Goal: Task Accomplishment & Management: Use online tool/utility

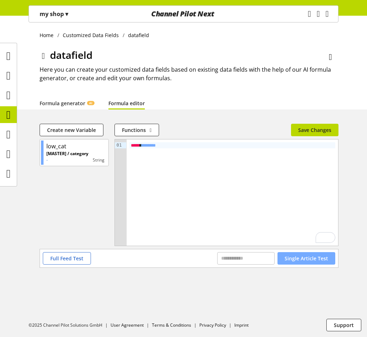
click at [305, 262] on span "Single Article Test" at bounding box center [307, 258] width 44 height 7
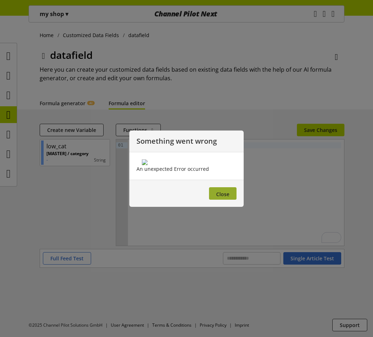
click at [221, 198] on span "Close" at bounding box center [222, 194] width 13 height 7
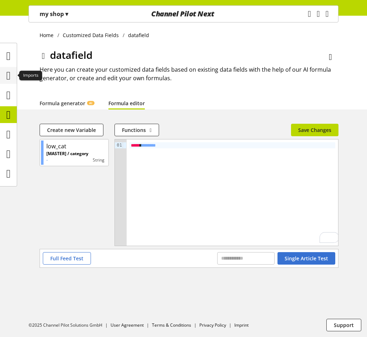
click at [11, 75] on icon at bounding box center [8, 76] width 4 height 14
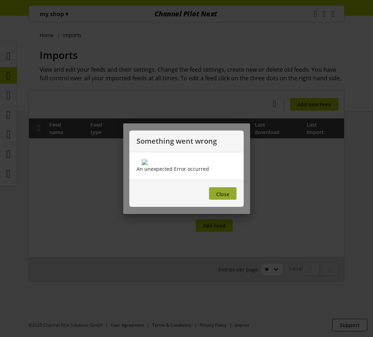
click at [221, 198] on span "Close" at bounding box center [222, 194] width 13 height 7
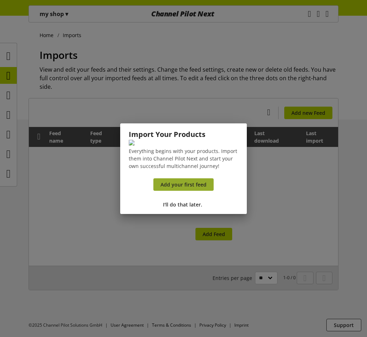
click at [184, 188] on span "Add your first feed" at bounding box center [184, 184] width 46 height 7
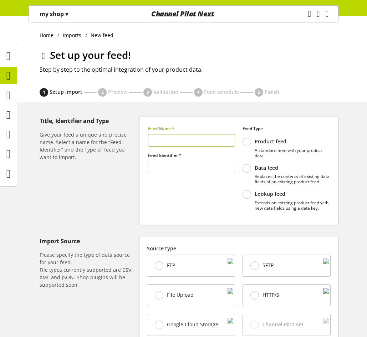
click at [194, 138] on input "text" at bounding box center [191, 140] width 87 height 12
type input "******"
click at [8, 78] on icon at bounding box center [8, 76] width 4 height 14
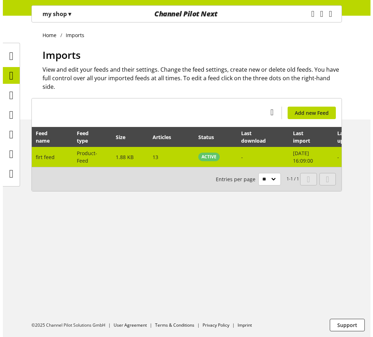
scroll to position [0, 69]
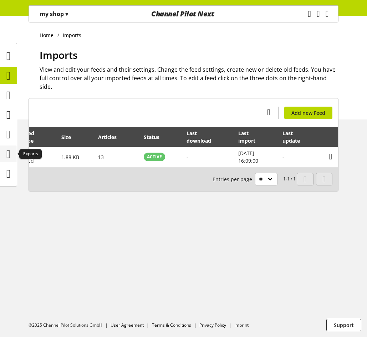
click at [9, 150] on icon at bounding box center [8, 154] width 4 height 14
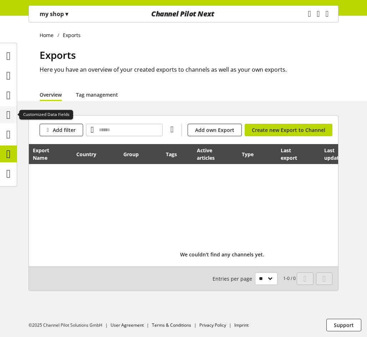
click at [9, 113] on icon at bounding box center [8, 115] width 4 height 14
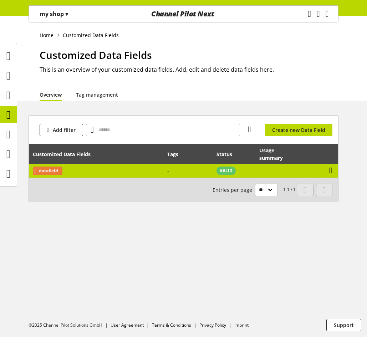
click at [317, 171] on td at bounding box center [326, 171] width 24 height 14
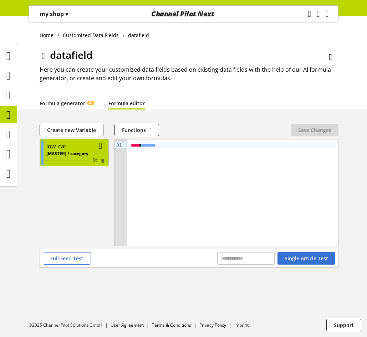
click at [92, 156] on div "[MASTER] / category - string" at bounding box center [75, 157] width 58 height 13
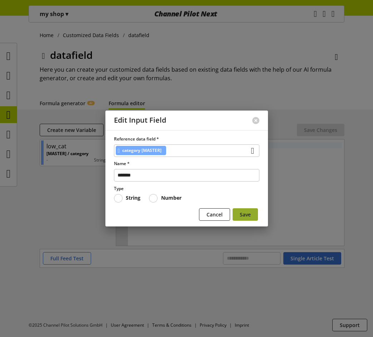
click at [249, 212] on span "Save" at bounding box center [244, 214] width 11 height 7
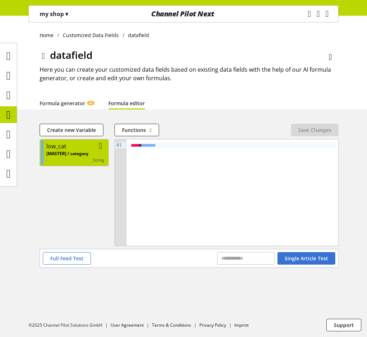
click at [83, 154] on p "[MASTER] / category" at bounding box center [67, 154] width 42 height 6
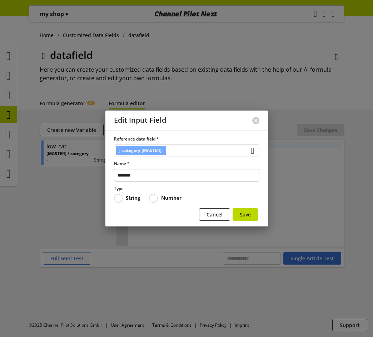
click at [197, 148] on div "category [MASTER]" at bounding box center [186, 151] width 145 height 12
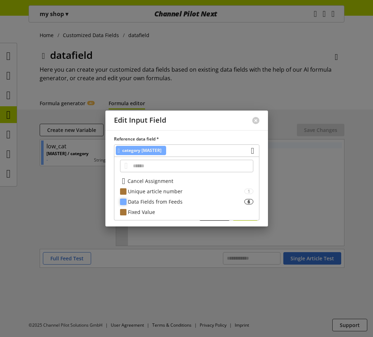
click at [167, 201] on div "Data Fields from Feeds" at bounding box center [186, 201] width 116 height 7
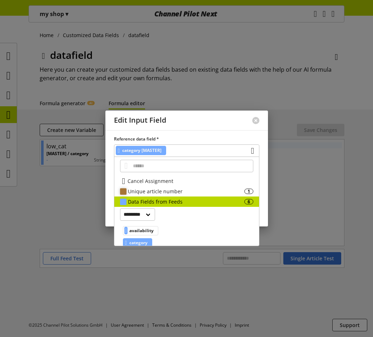
click at [172, 192] on div "Unique article number" at bounding box center [186, 191] width 116 height 7
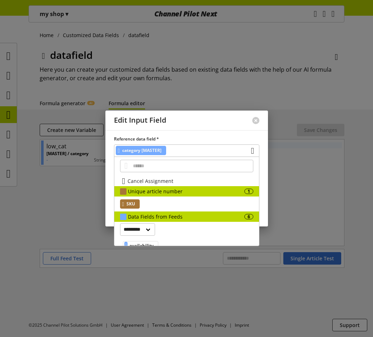
click at [132, 203] on span "SKU" at bounding box center [130, 204] width 9 height 9
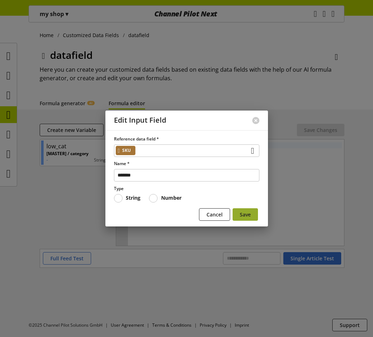
click at [246, 216] on span "Save" at bounding box center [244, 214] width 11 height 7
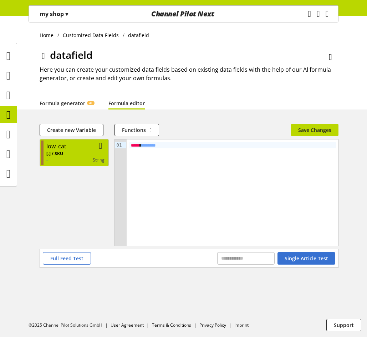
click at [80, 148] on div "low_cat" at bounding box center [75, 146] width 58 height 9
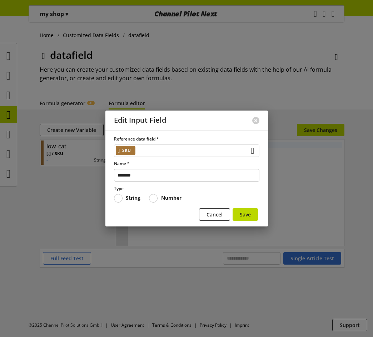
click at [153, 150] on div "SKU" at bounding box center [186, 151] width 145 height 12
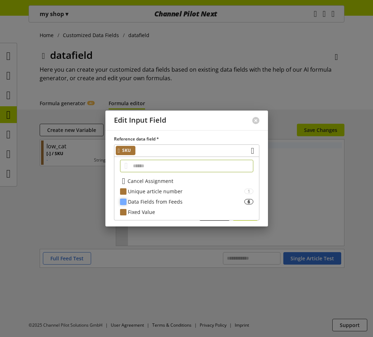
click at [161, 199] on div "Data Fields from Feeds" at bounding box center [186, 201] width 116 height 7
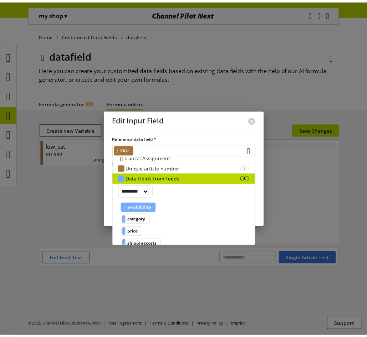
scroll to position [36, 0]
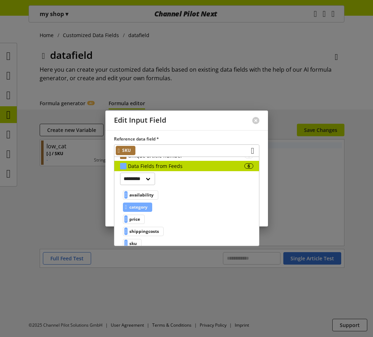
click at [147, 209] on span "category" at bounding box center [138, 207] width 18 height 9
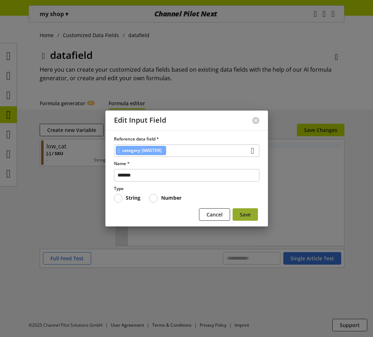
click at [243, 212] on span "Save" at bounding box center [244, 214] width 11 height 7
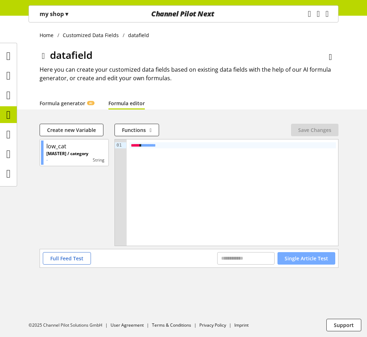
click at [310, 255] on span "Single Article Test" at bounding box center [307, 258] width 44 height 7
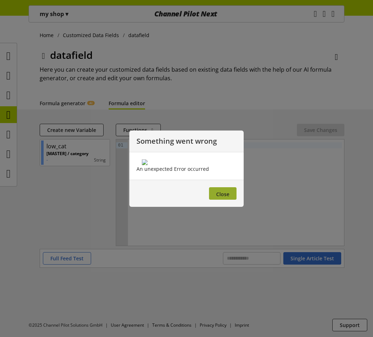
click at [215, 200] on button "Close" at bounding box center [222, 193] width 27 height 12
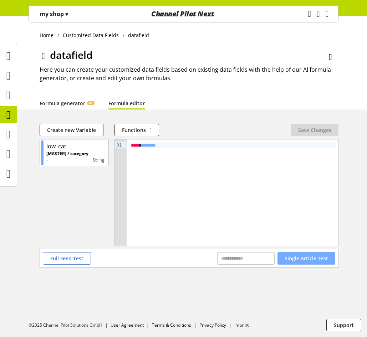
click at [302, 259] on span "Single Article Test" at bounding box center [307, 258] width 44 height 7
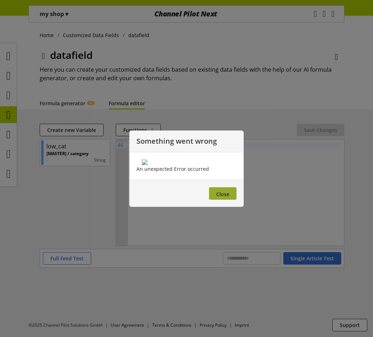
click at [215, 200] on button "Close" at bounding box center [222, 193] width 27 height 12
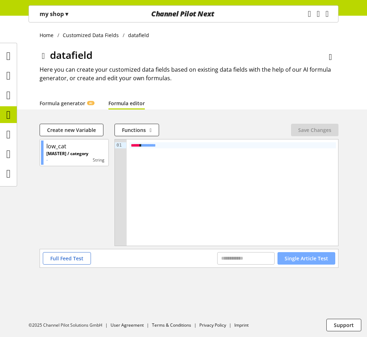
click at [302, 257] on span "Single Article Test" at bounding box center [307, 258] width 44 height 7
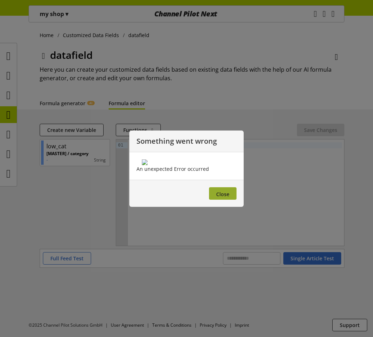
click at [224, 198] on span "Close" at bounding box center [222, 194] width 13 height 7
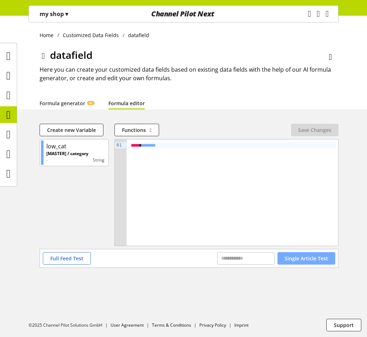
click at [322, 257] on span "Single Article Test" at bounding box center [307, 258] width 44 height 7
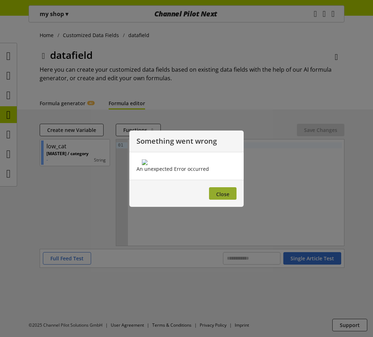
click at [225, 198] on span "Close" at bounding box center [222, 194] width 13 height 7
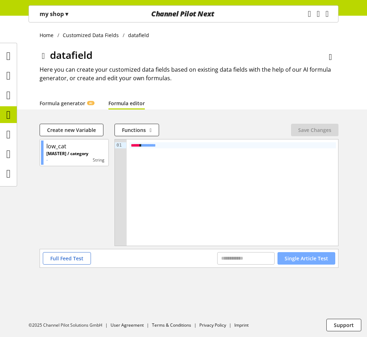
click at [313, 259] on span "Single Article Test" at bounding box center [307, 258] width 44 height 7
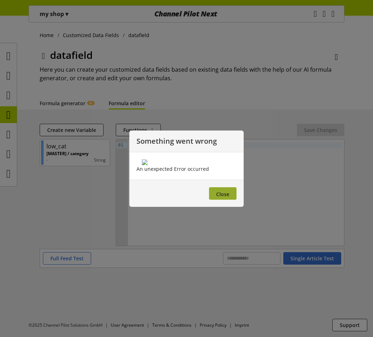
click at [231, 200] on button "Close" at bounding box center [222, 193] width 27 height 12
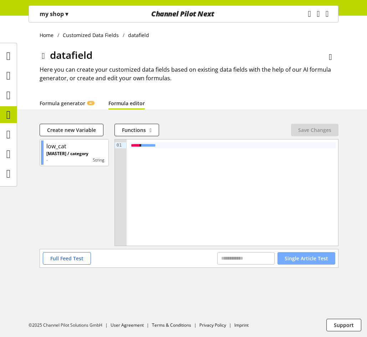
click at [314, 259] on span "Single Article Test" at bounding box center [307, 258] width 44 height 7
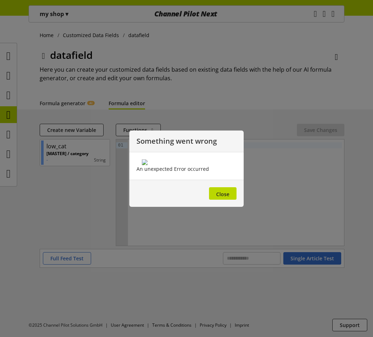
click at [229, 207] on footer "Close" at bounding box center [186, 193] width 114 height 27
click at [230, 200] on button "Close" at bounding box center [222, 193] width 27 height 12
